Goal: Find specific page/section

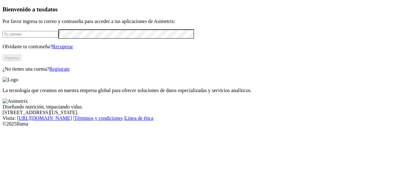
type input "[PERSON_NAME][EMAIL_ADDRESS][PERSON_NAME][DOMAIN_NAME]"
click at [21, 61] on button "Ingresa" at bounding box center [12, 58] width 19 height 7
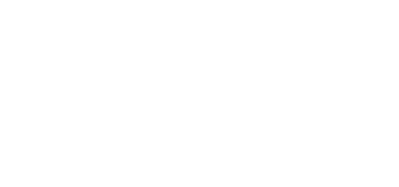
scroll to position [52, 0]
